Goal: Information Seeking & Learning: Learn about a topic

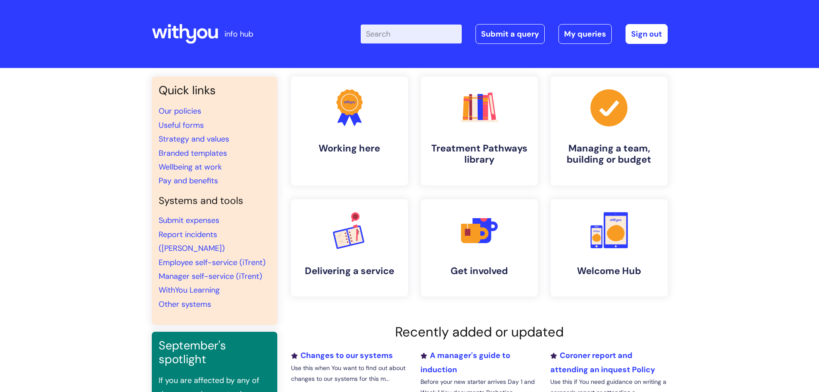
click at [391, 33] on input "Enter your search term here..." at bounding box center [411, 34] width 101 height 19
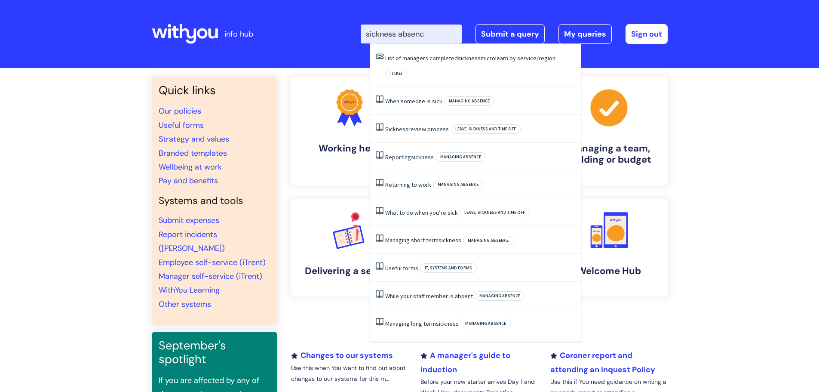
type input "sickness absence"
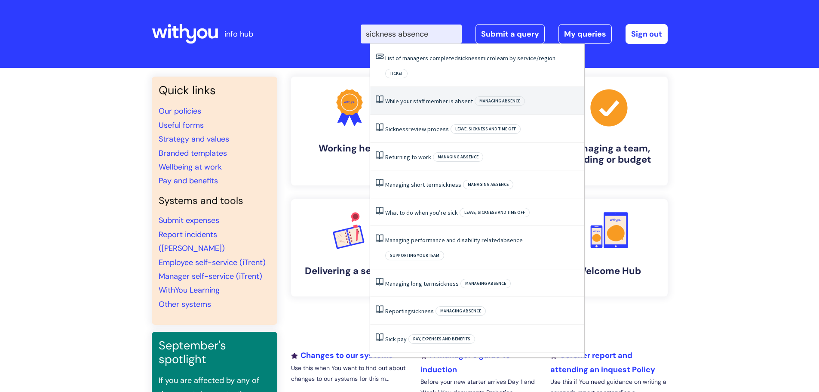
click at [448, 97] on link "While‌ ‌your‌ ‌staff‌ ‌member‌ ‌is‌ ‌ absent ‌" at bounding box center [429, 101] width 88 height 8
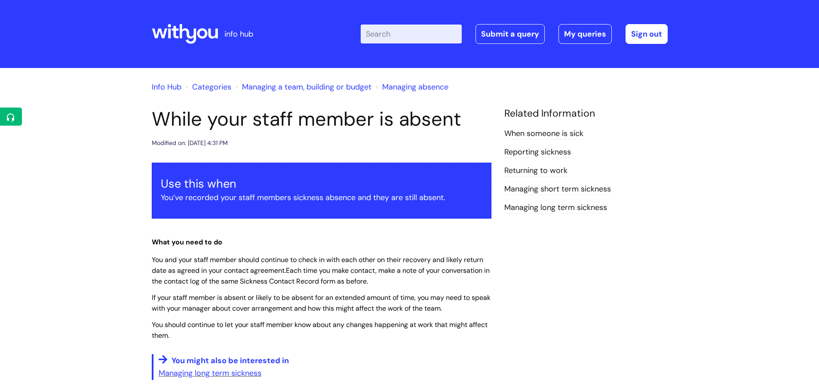
click at [406, 86] on link "Managing absence" at bounding box center [415, 87] width 66 height 10
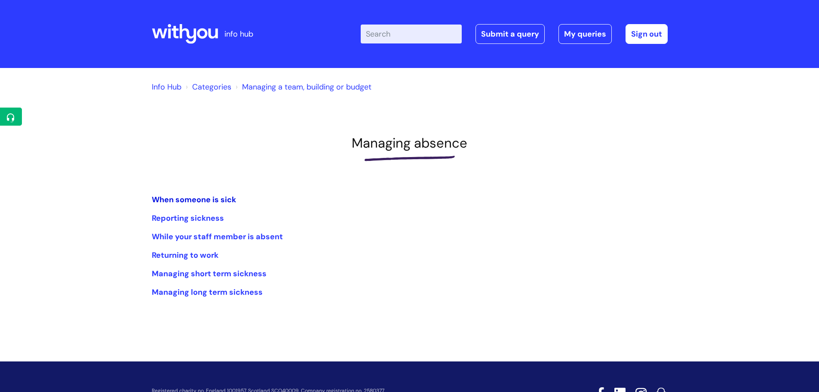
click at [211, 197] on link "When someone is sick" at bounding box center [194, 199] width 84 height 10
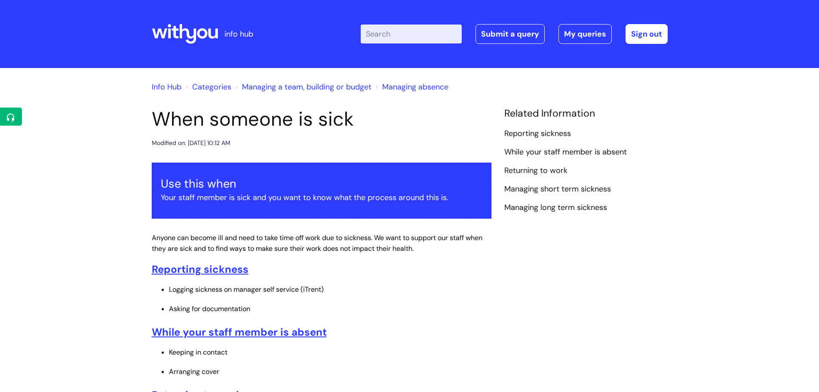
click at [395, 87] on link "Managing absence" at bounding box center [415, 87] width 66 height 10
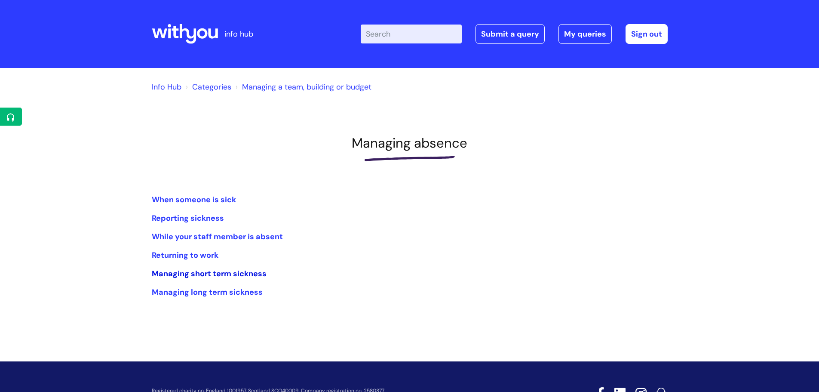
click at [209, 270] on link "Managing short term sickness" at bounding box center [209, 273] width 115 height 10
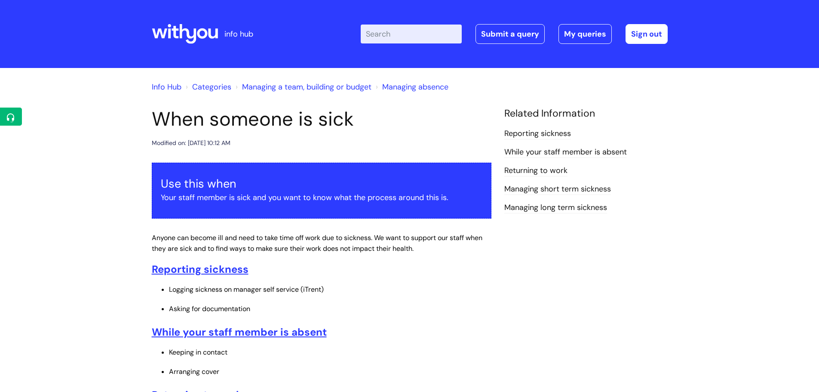
click at [392, 87] on link "Managing absence" at bounding box center [415, 87] width 66 height 10
